Goal: Check status: Check status

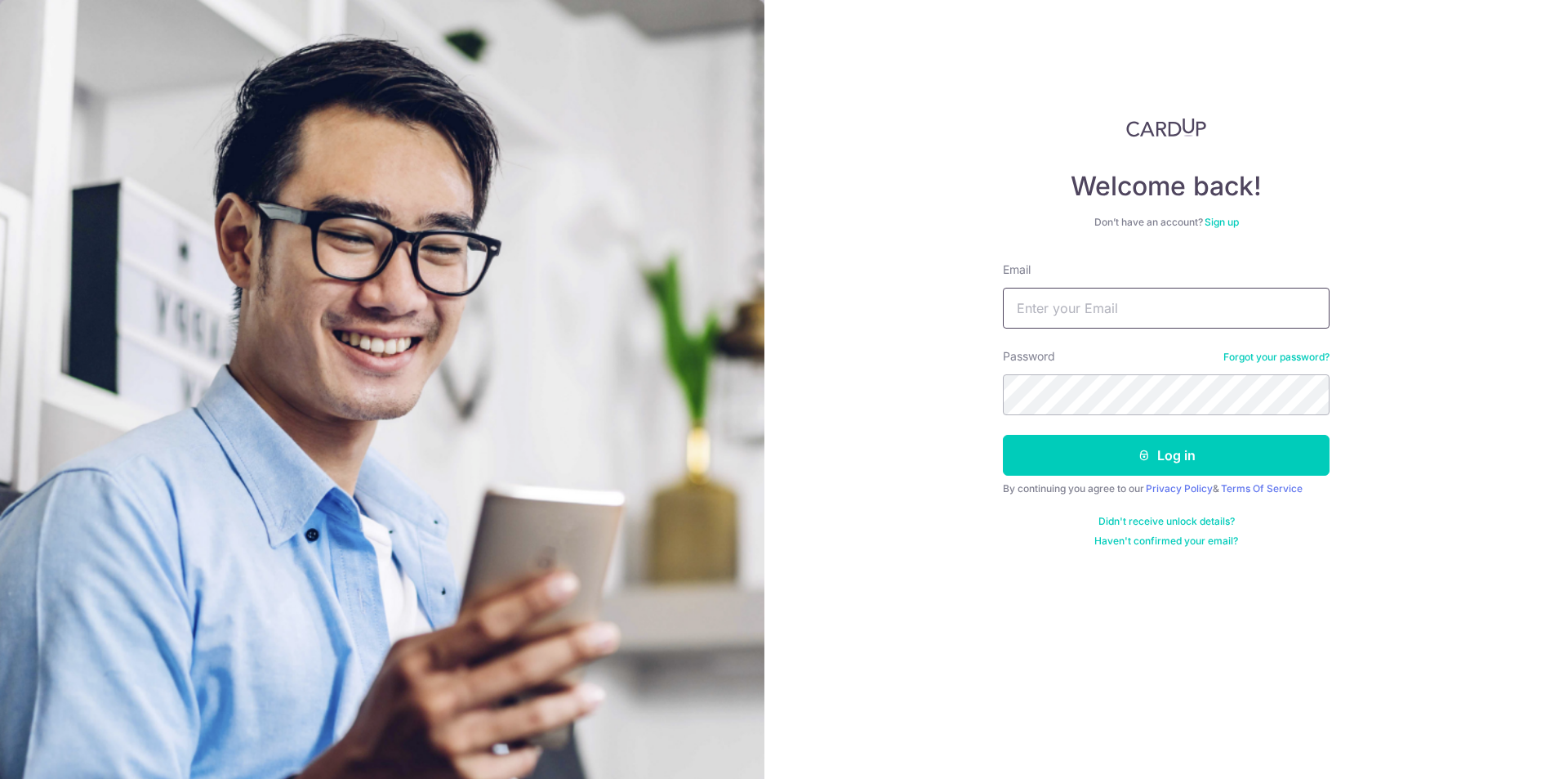
click at [1043, 310] on input "Email" at bounding box center [1166, 308] width 326 height 41
type input "[EMAIL_ADDRESS][DOMAIN_NAME]"
click at [1114, 448] on button "Log in" at bounding box center [1166, 455] width 326 height 41
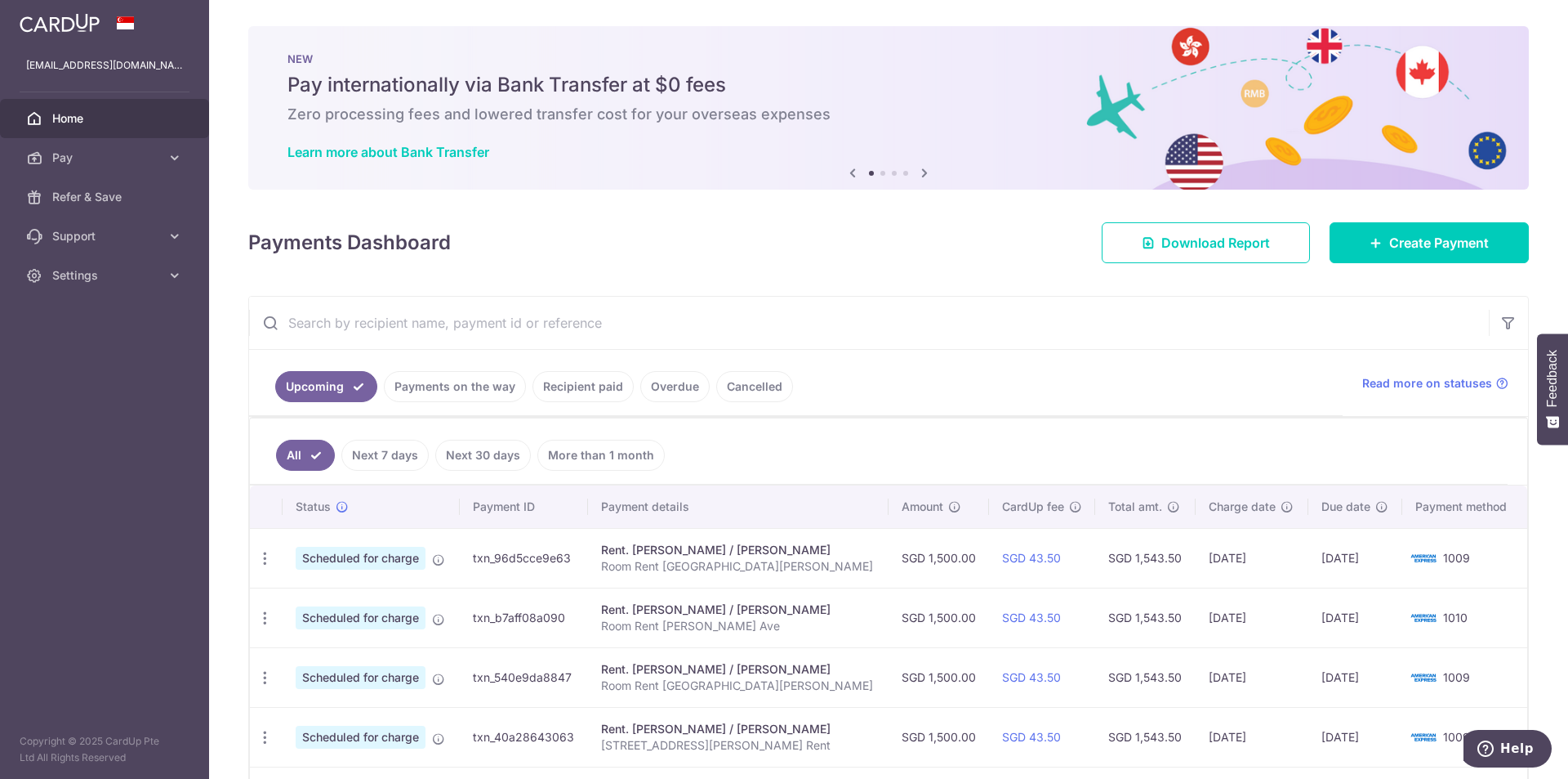
click at [401, 387] on link "Payments on the way" at bounding box center [455, 387] width 142 height 31
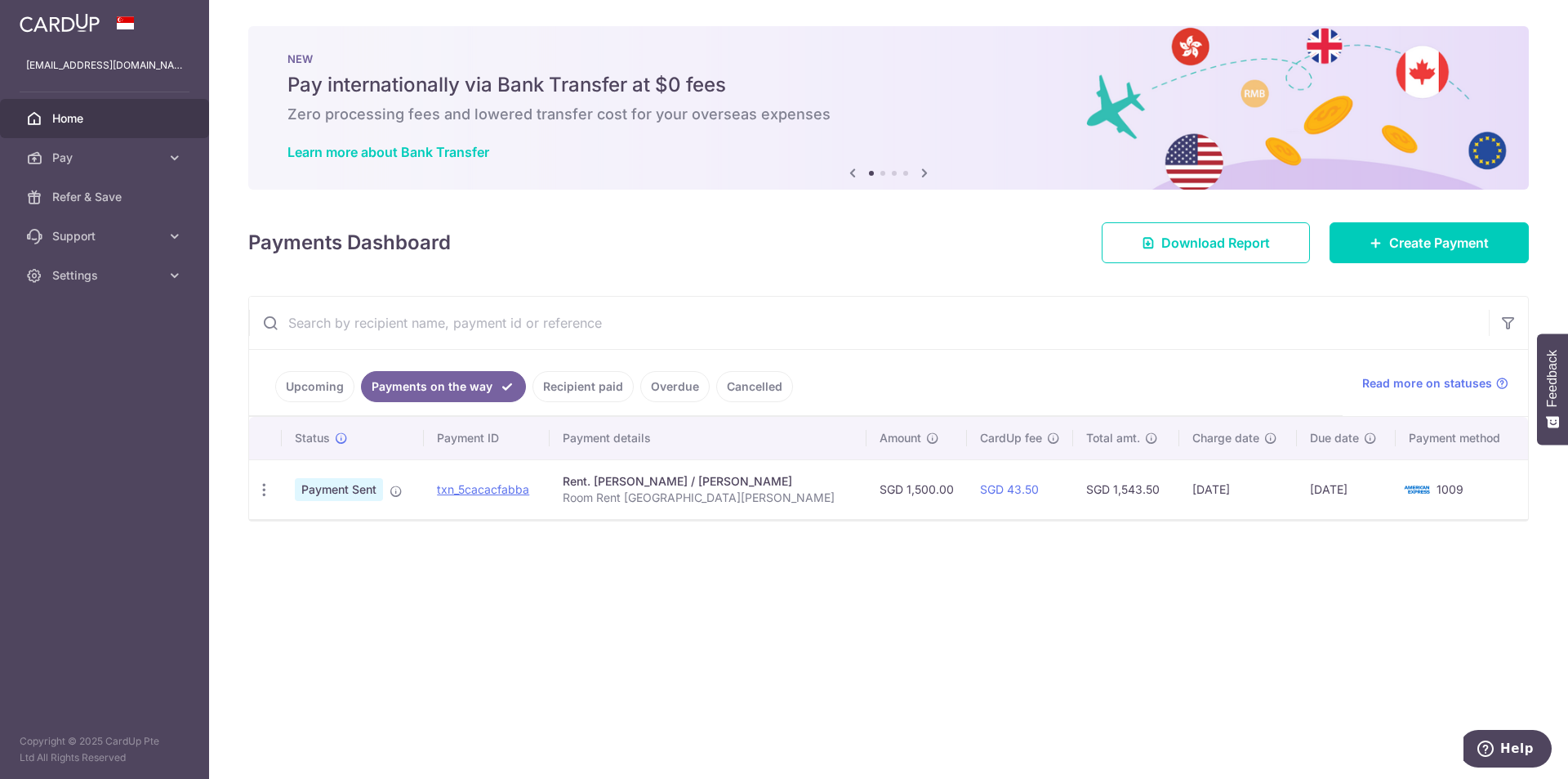
click at [291, 378] on link "Upcoming" at bounding box center [315, 387] width 79 height 31
